Goal: Transaction & Acquisition: Subscribe to service/newsletter

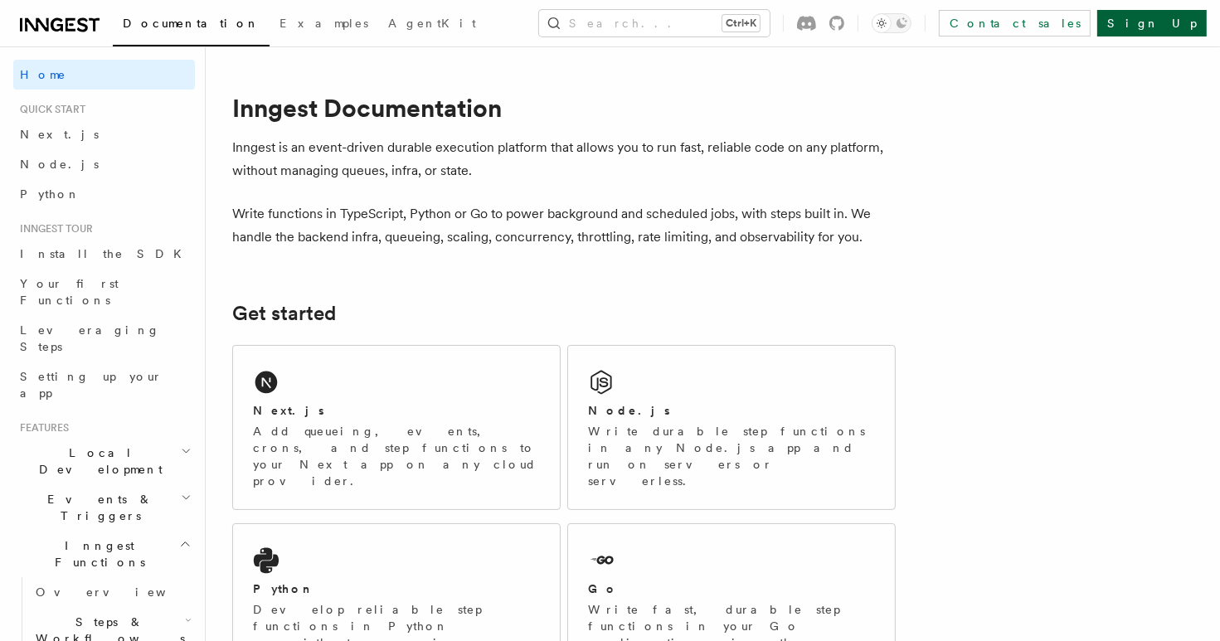
click at [1175, 19] on link "Sign Up" at bounding box center [1151, 23] width 109 height 27
click at [1173, 27] on link "Sign Up" at bounding box center [1151, 23] width 109 height 27
click at [1164, 26] on link "Sign Up" at bounding box center [1151, 23] width 109 height 27
